Goal: Transaction & Acquisition: Purchase product/service

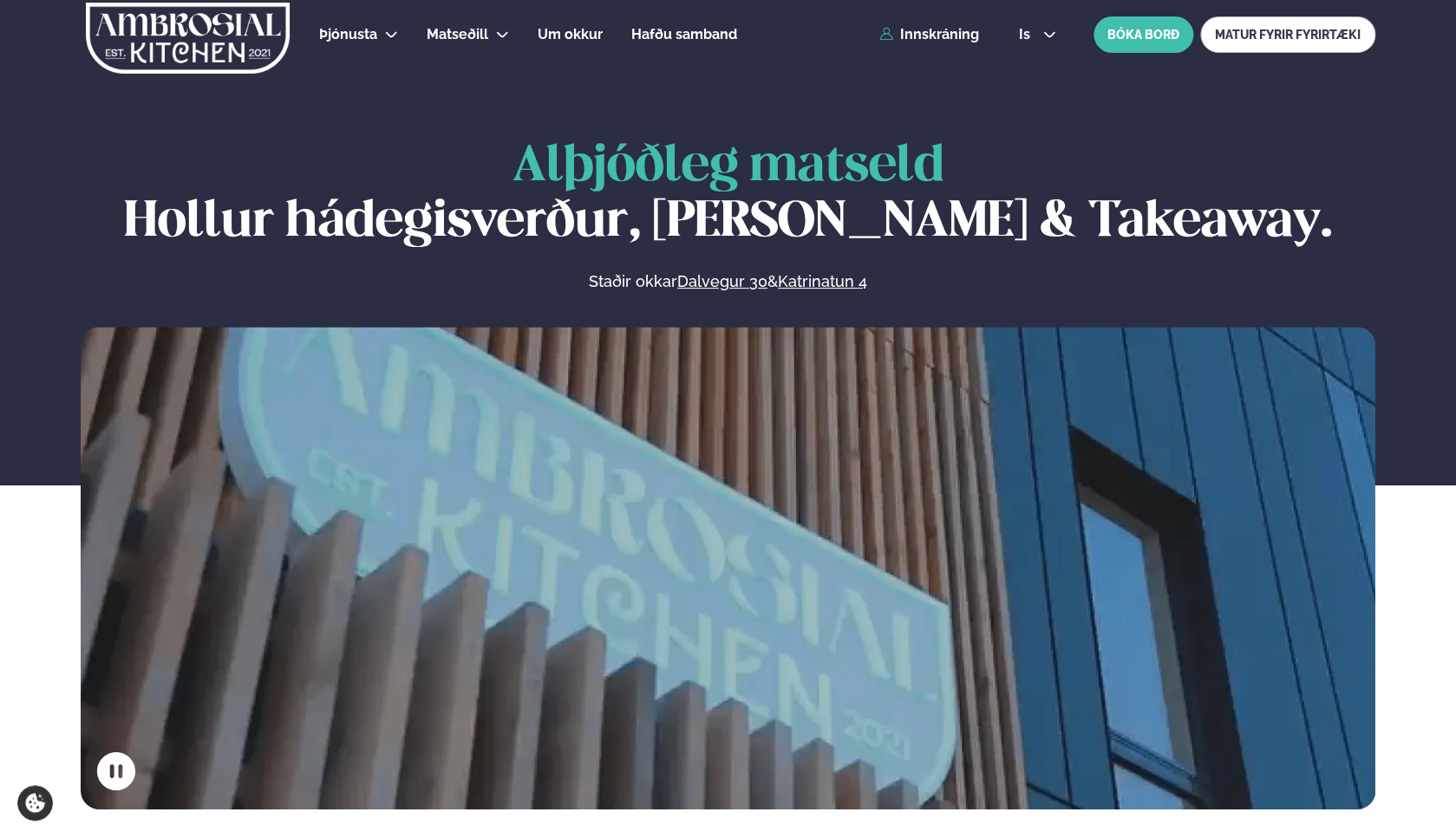
click at [934, 24] on div "Þjónusta Hádegismatur fyrir fyrirtæki Fyrirtækja veitingar Einkapartý Matseðill…" at bounding box center [728, 35] width 1399 height 69
click at [934, 36] on link "Innskráning" at bounding box center [929, 35] width 100 height 16
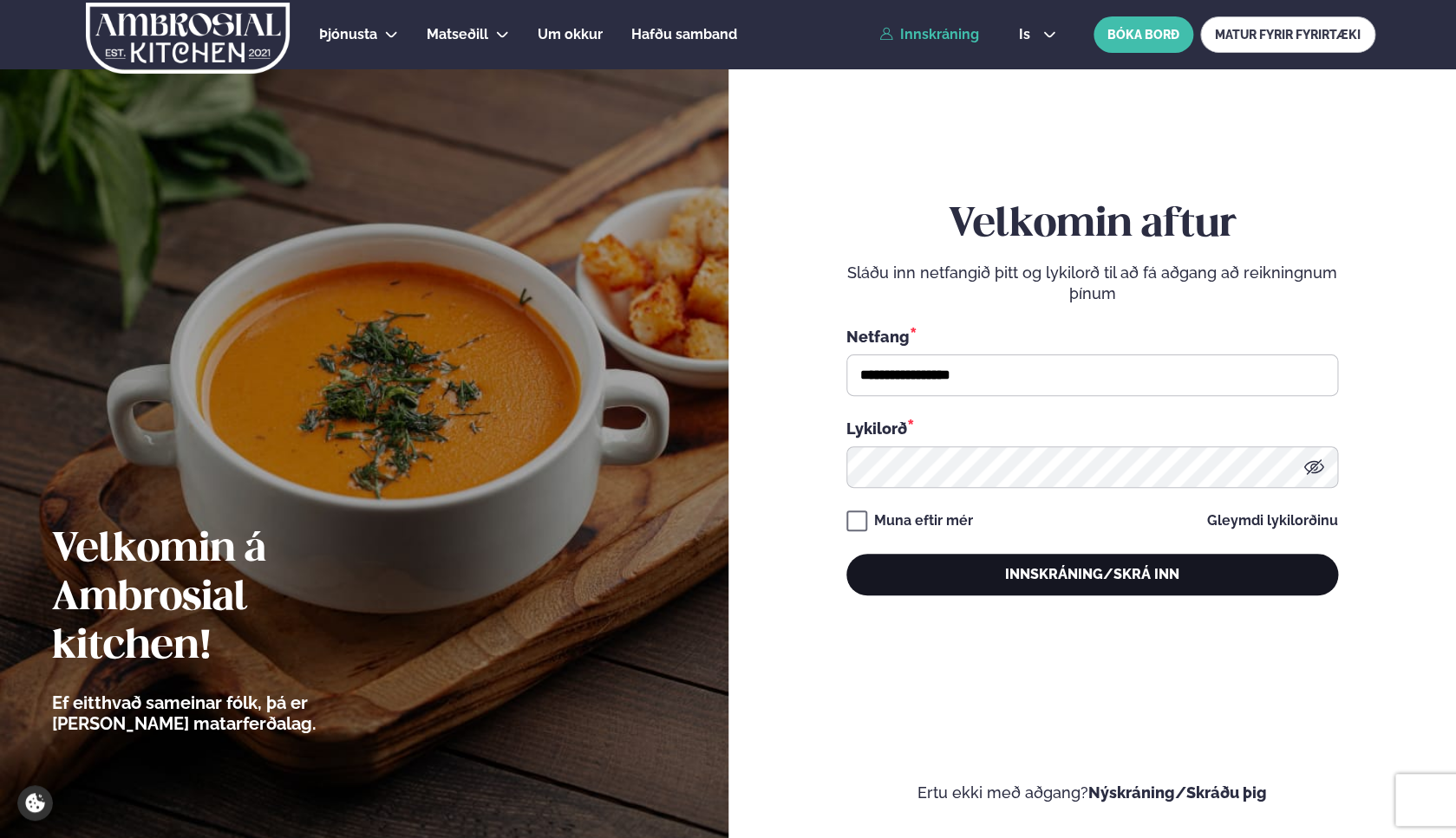
click at [931, 556] on button "Innskráning/Skrá inn" at bounding box center [1092, 575] width 492 height 41
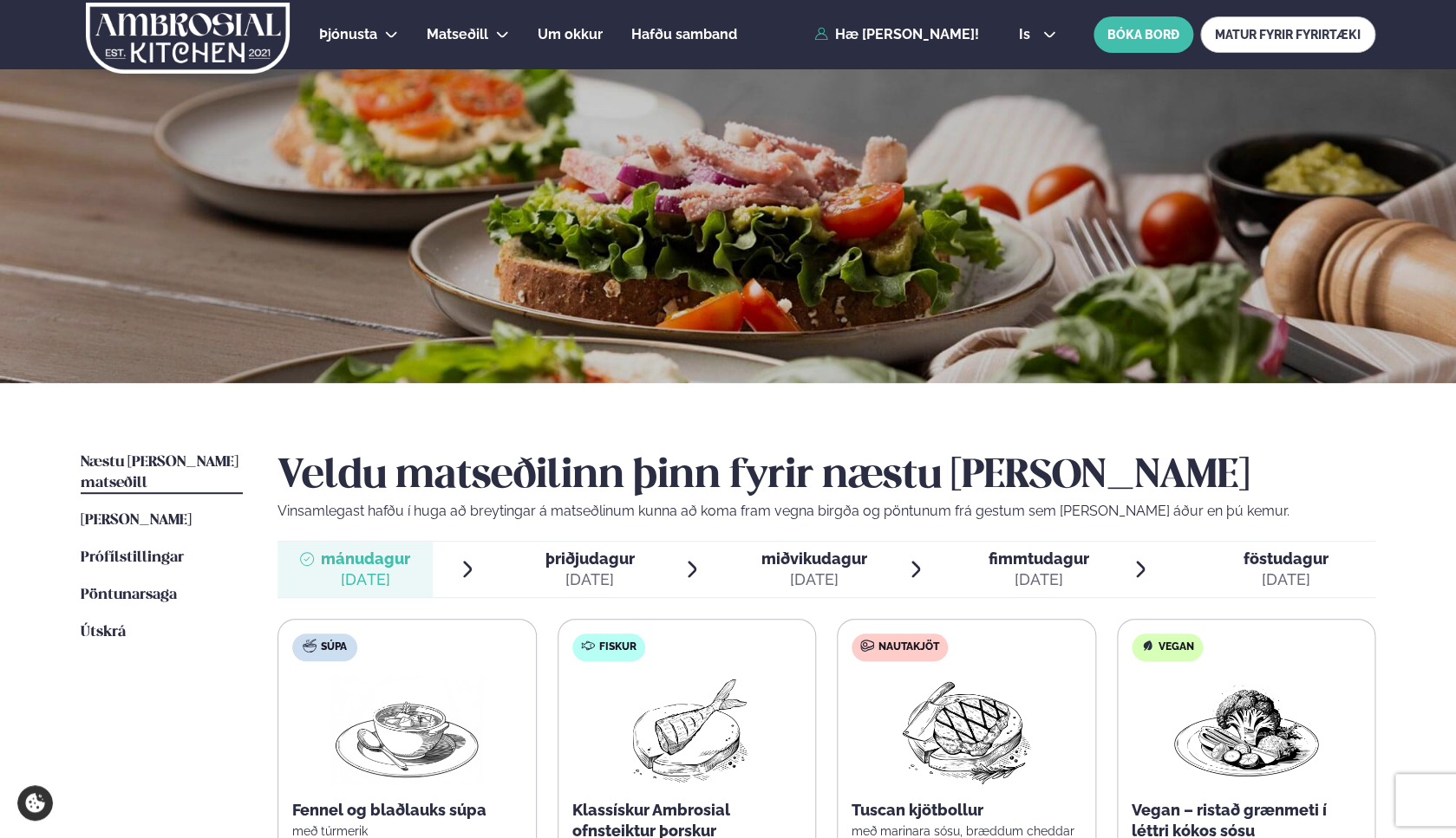
click at [177, 512] on ul "Næstu [PERSON_NAME] matseðill Næsta vika [PERSON_NAME] matseðill [PERSON_NAME] …" at bounding box center [162, 750] width 162 height 596
click at [177, 464] on span "Næstu [PERSON_NAME] matseðill" at bounding box center [160, 473] width 158 height 35
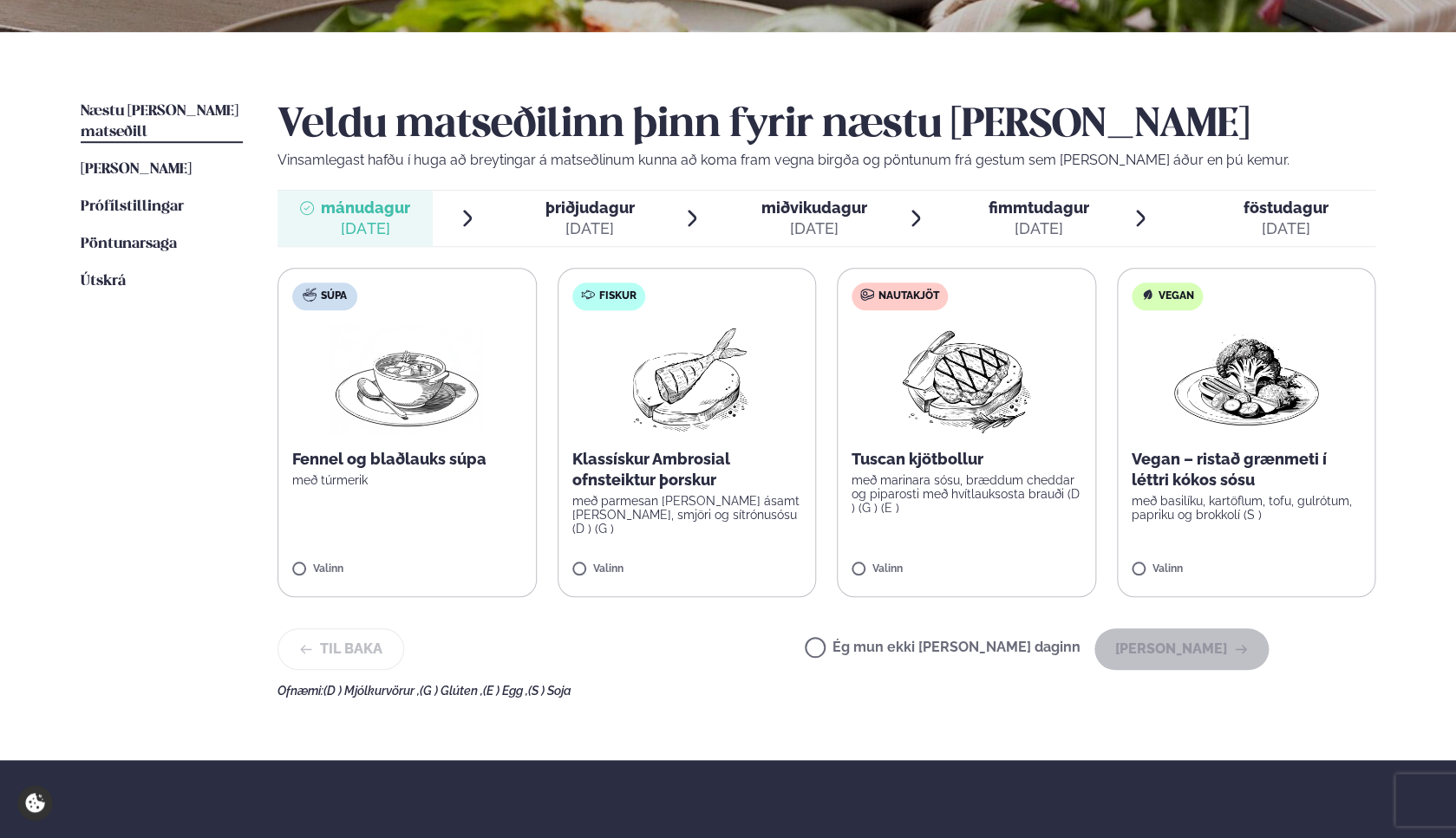
click at [763, 525] on label "Fiskur Klassískur Ambrosial ofnsteiktur þorskur með parmesan [PERSON_NAME] ásam…" at bounding box center [687, 433] width 259 height 329
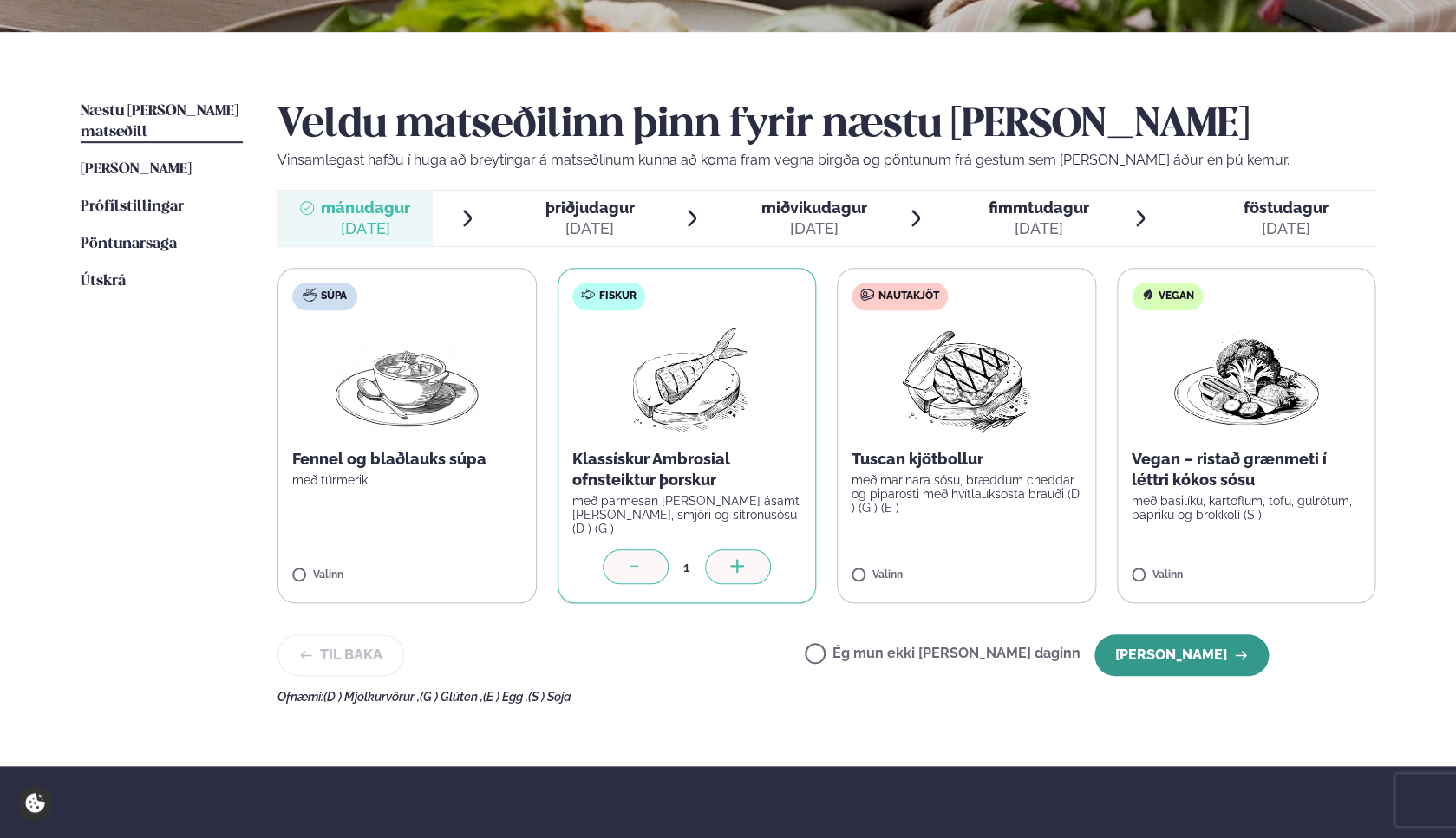
click at [1172, 650] on button "[PERSON_NAME]" at bounding box center [1182, 656] width 175 height 41
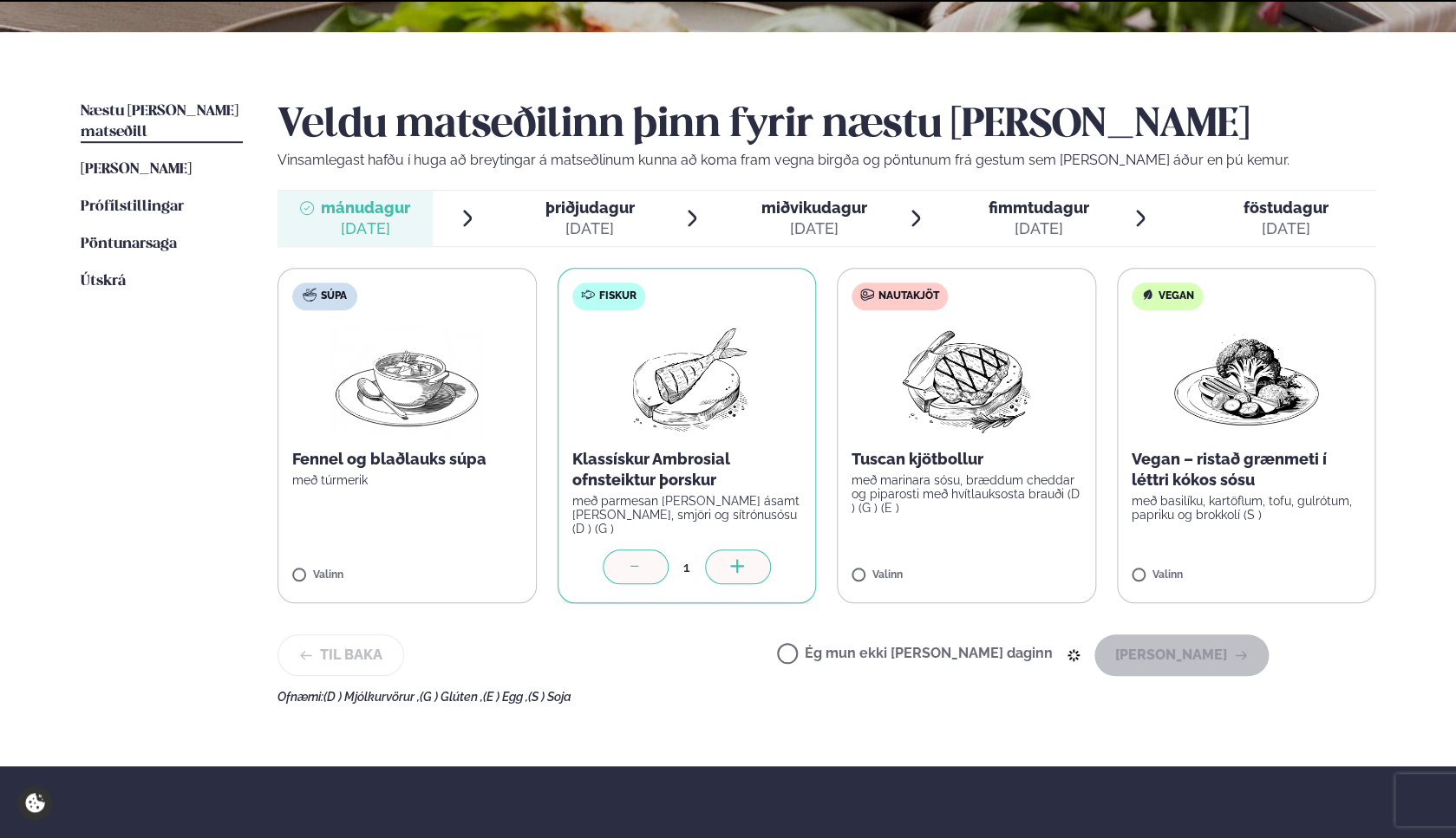
scroll to position [277, 0]
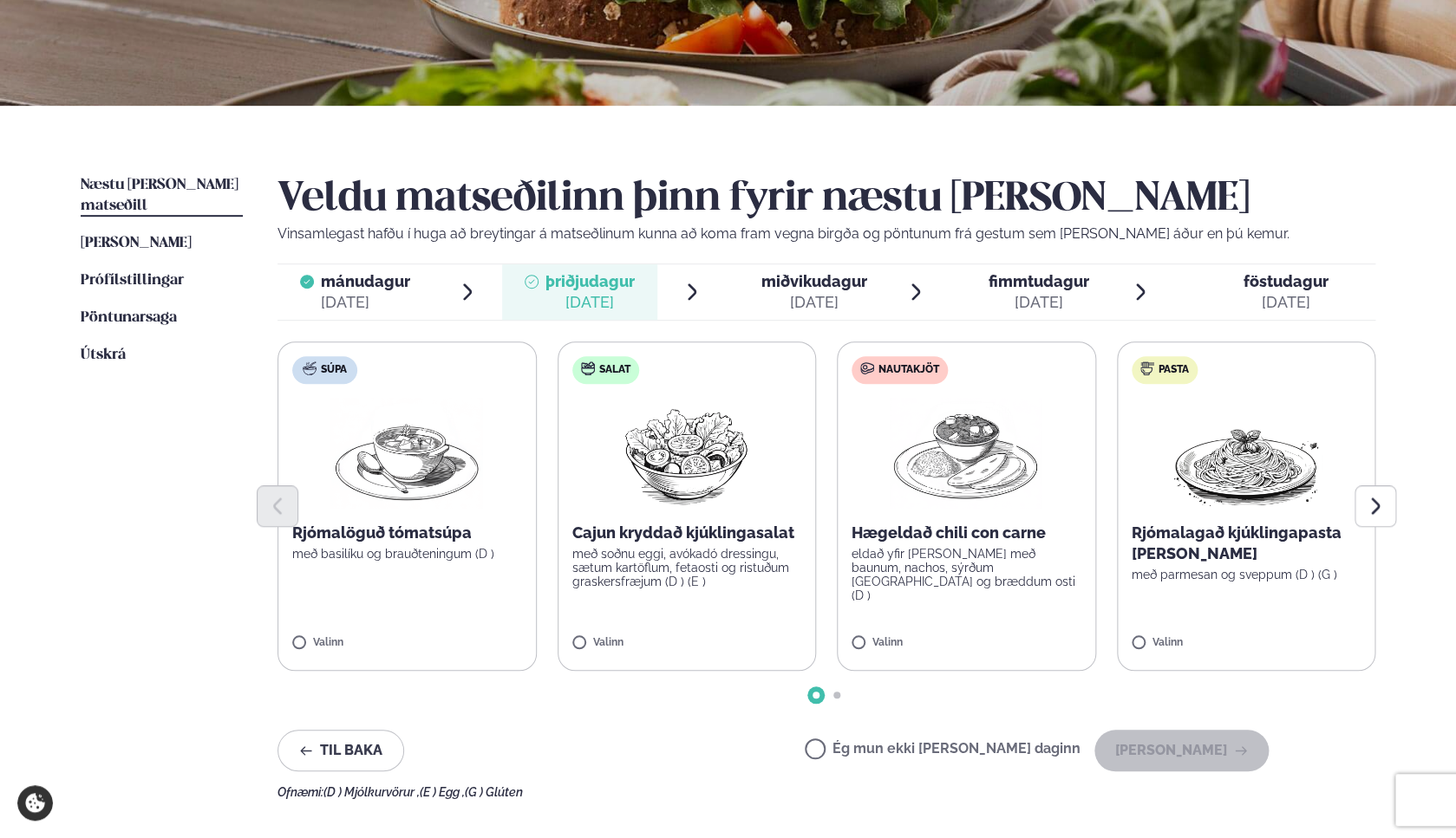
click at [1006, 594] on label "Nautakjöt Hægeldað chili con carne eldað yfir [PERSON_NAME] með baunum, nachos,…" at bounding box center [966, 506] width 259 height 329
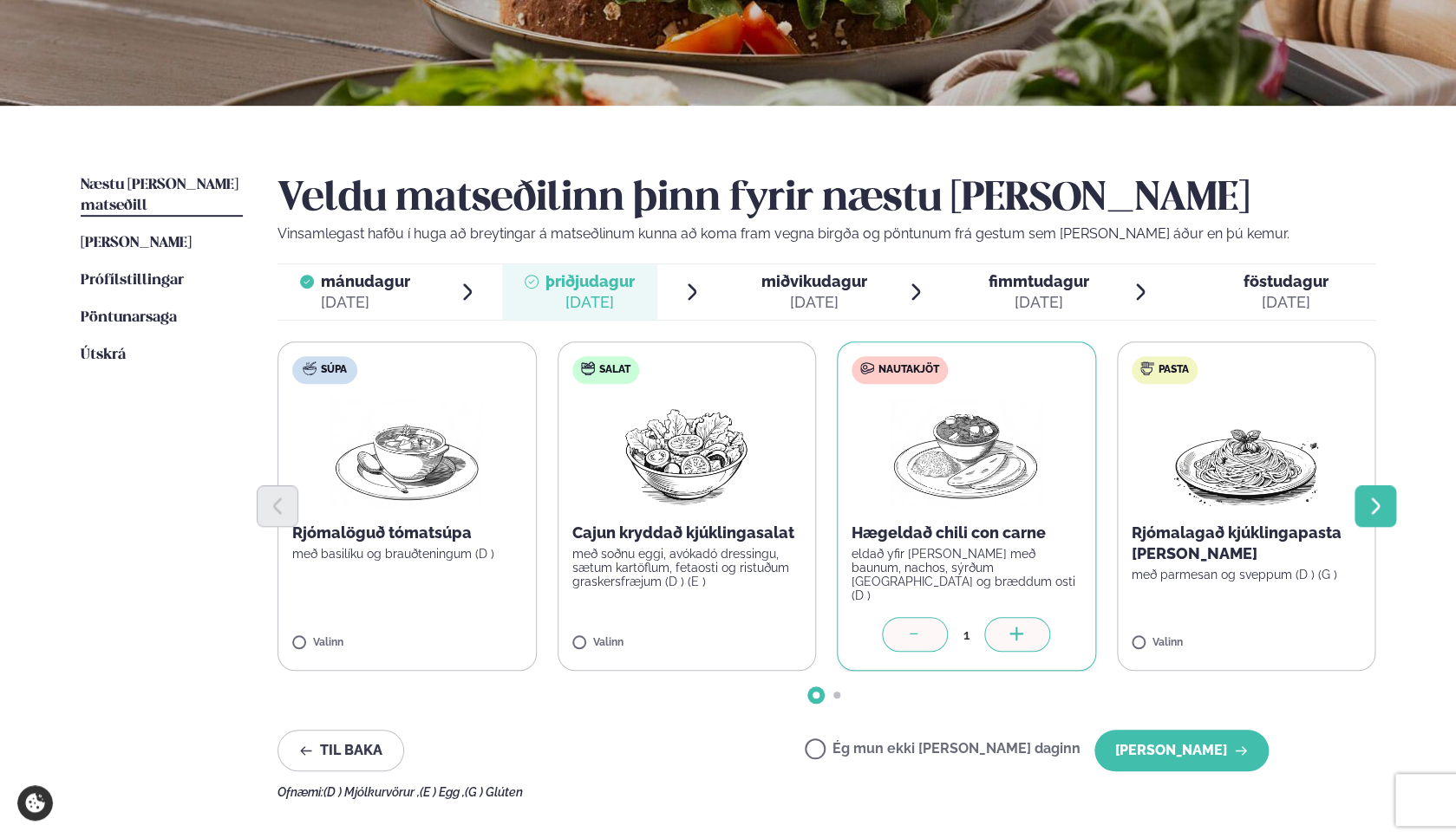
click at [1383, 511] on icon "Next slide" at bounding box center [1375, 506] width 21 height 21
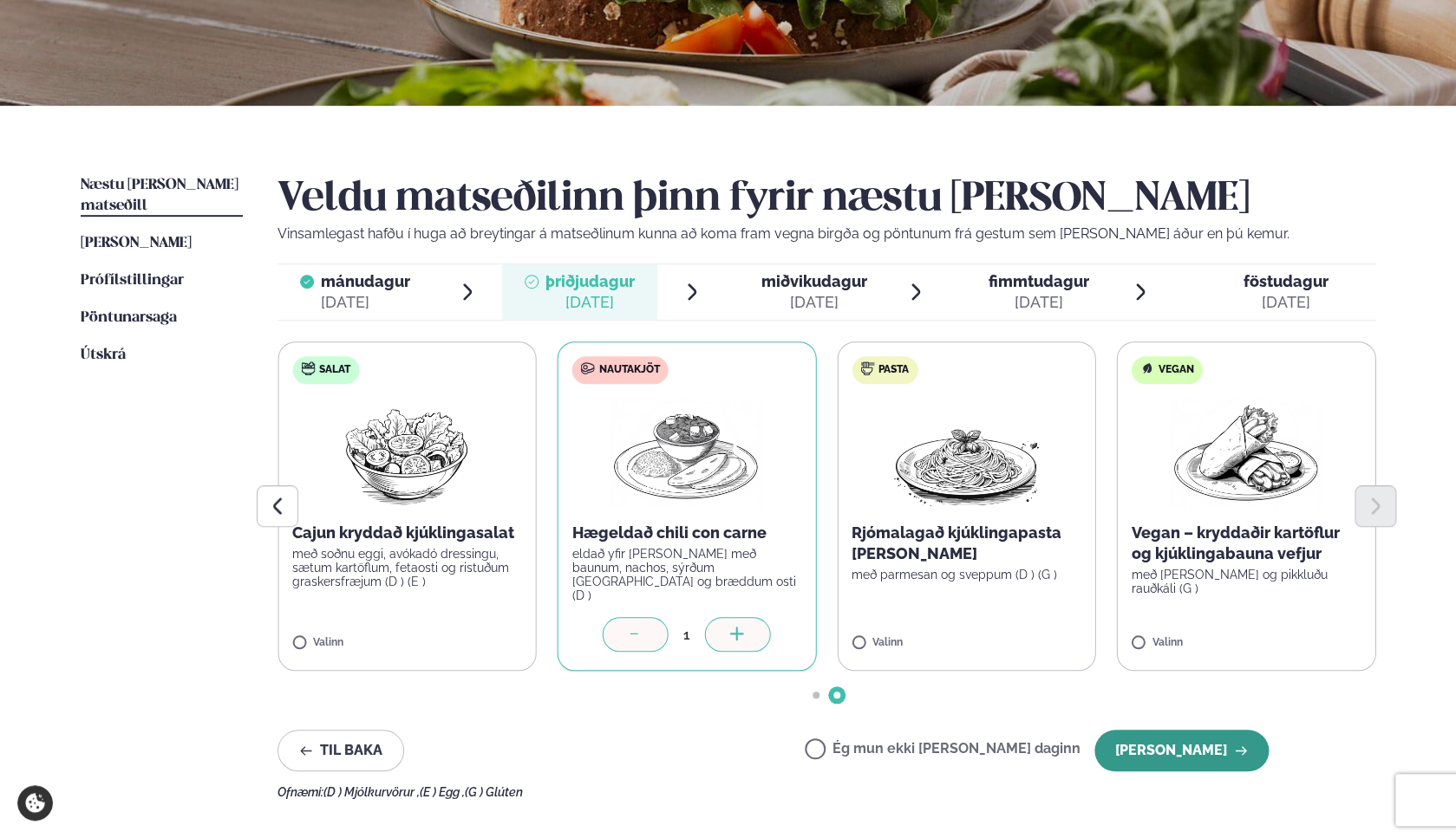
click at [1170, 755] on button "[PERSON_NAME]" at bounding box center [1182, 750] width 175 height 41
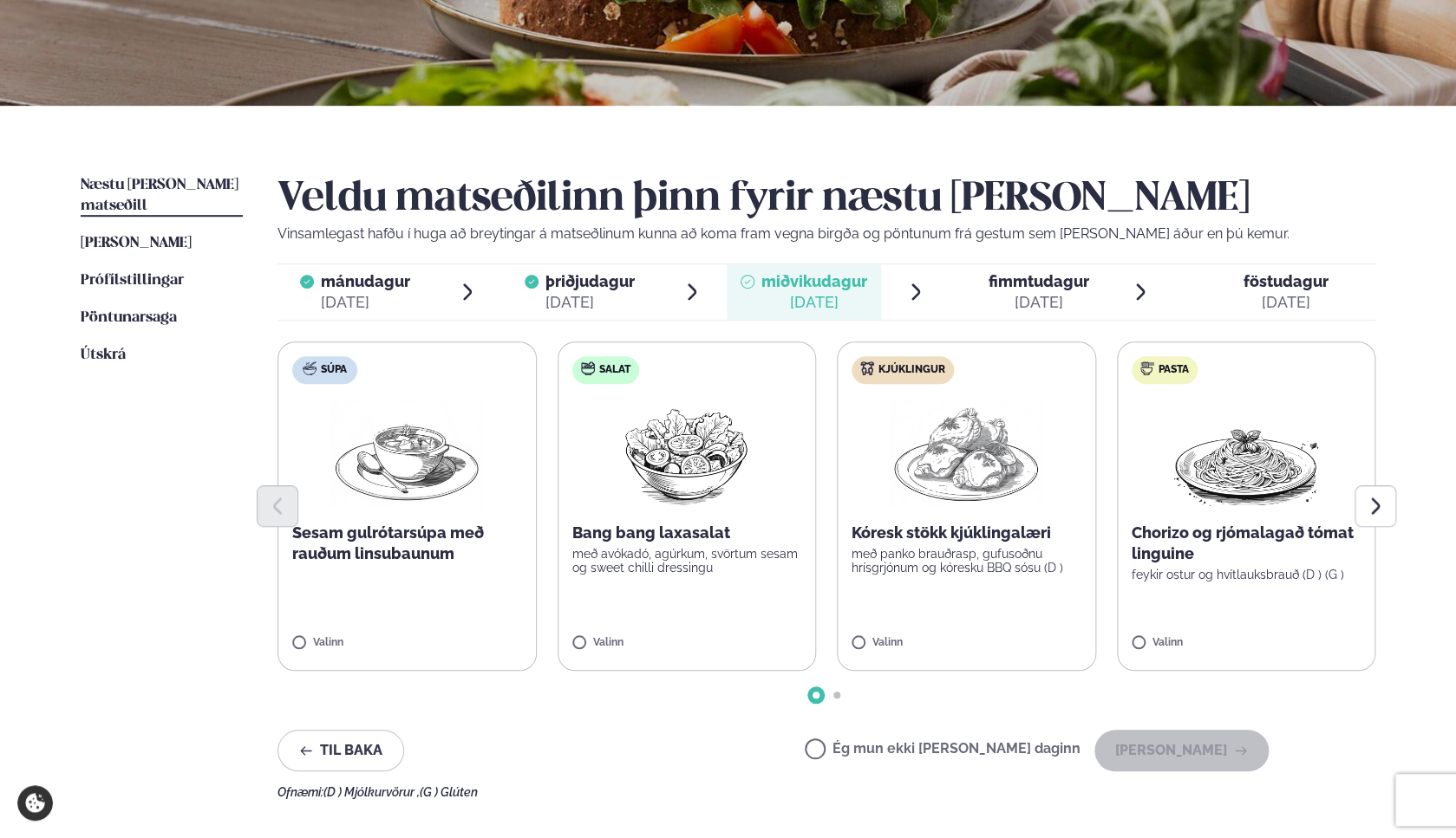
click at [702, 574] on p "með avókadó, agúrkum, svörtum sesam og sweet chilli dressingu" at bounding box center [687, 561] width 230 height 28
click at [1196, 757] on button "[PERSON_NAME]" at bounding box center [1182, 750] width 175 height 41
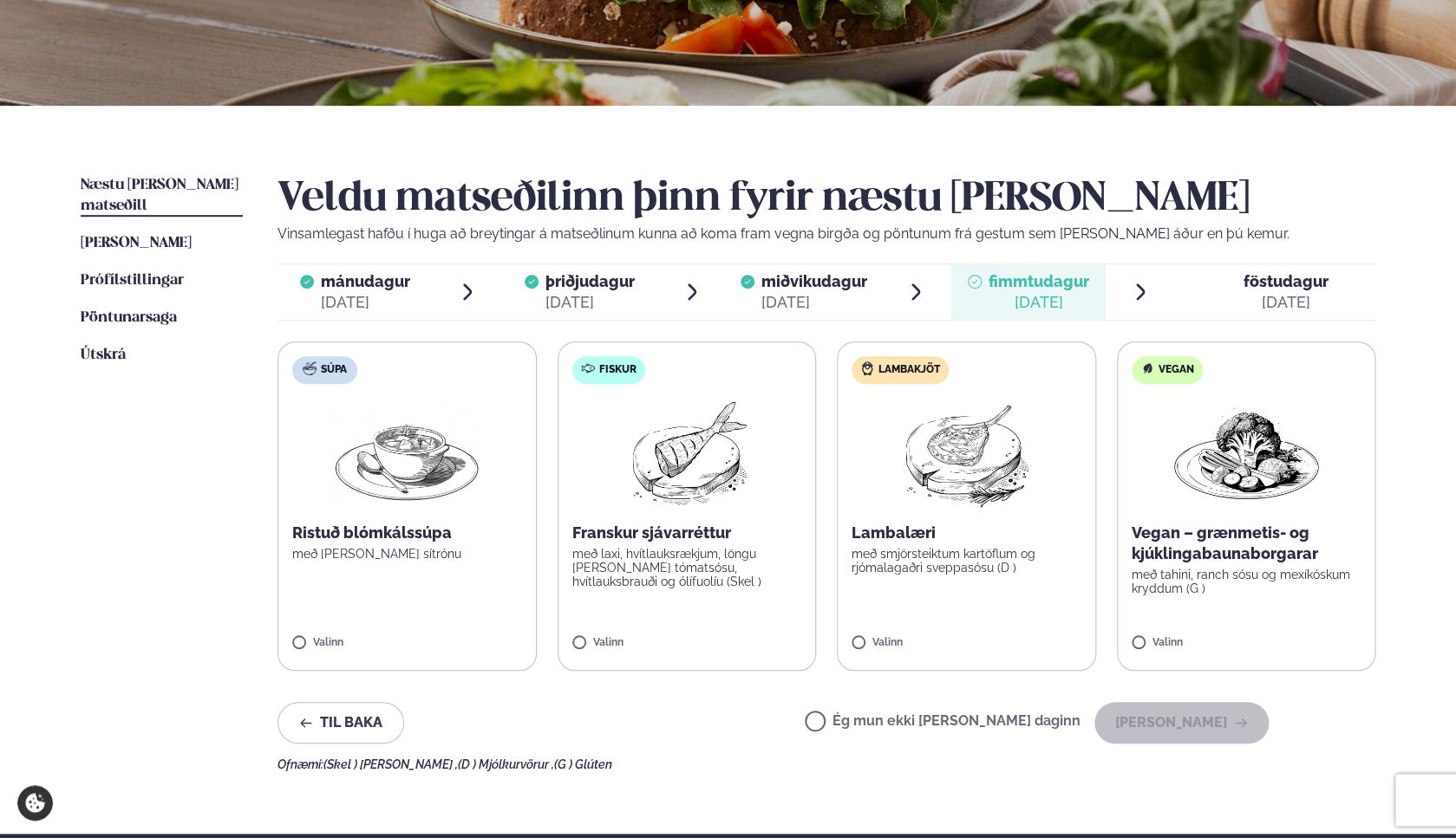
click at [744, 598] on label "Fiskur Franskur sjávarréttur með laxi, hvítlauksrækjum, löngu [PERSON_NAME] tóm…" at bounding box center [687, 506] width 259 height 329
click at [1181, 718] on button "[PERSON_NAME]" at bounding box center [1182, 723] width 175 height 41
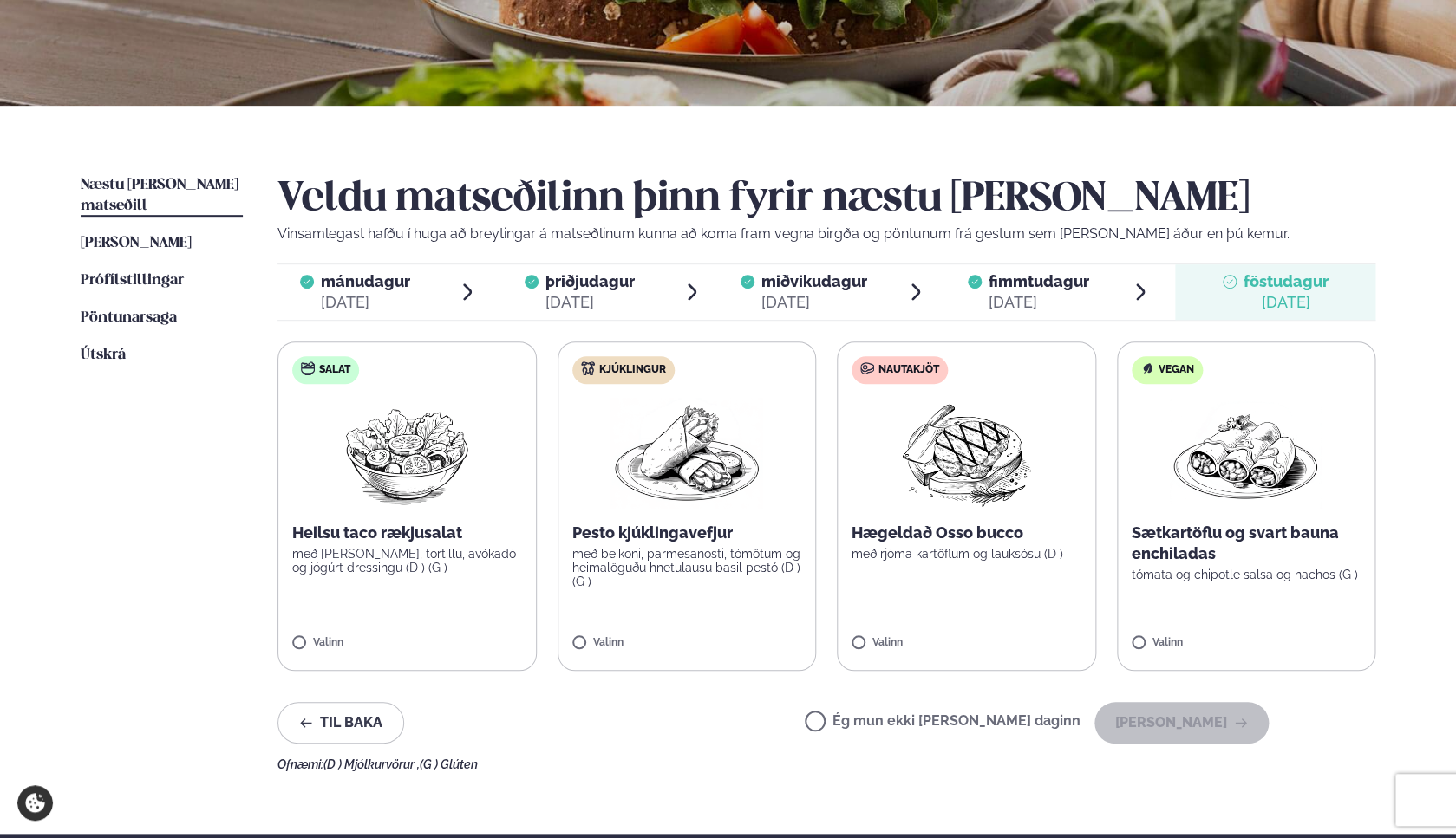
click at [717, 570] on p "með beikoni, parmesanosti, tómötum og heimalöguðu hnetulausu basil pestó (D ) (…" at bounding box center [687, 568] width 230 height 41
click at [1148, 735] on button "[PERSON_NAME]" at bounding box center [1182, 723] width 175 height 41
